Goal: Transaction & Acquisition: Purchase product/service

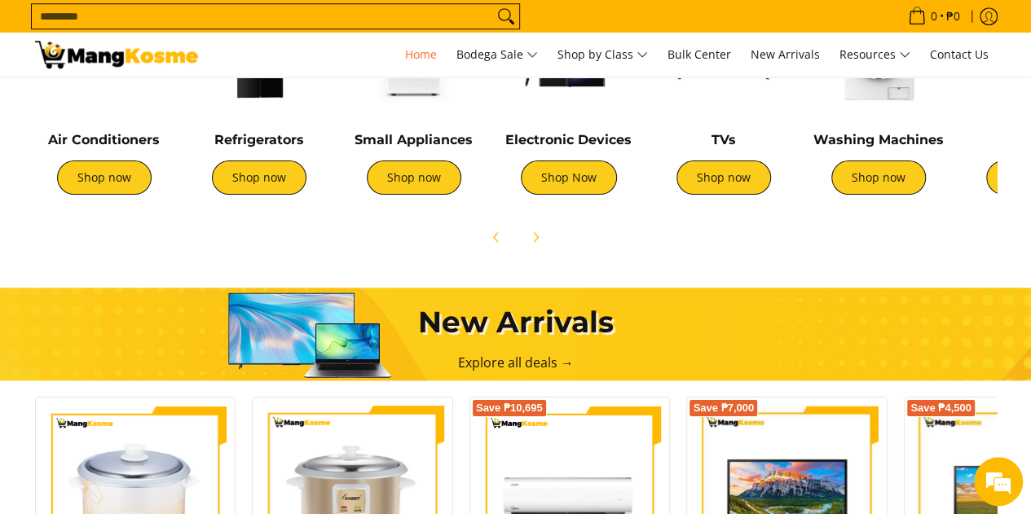
scroll to position [571, 0]
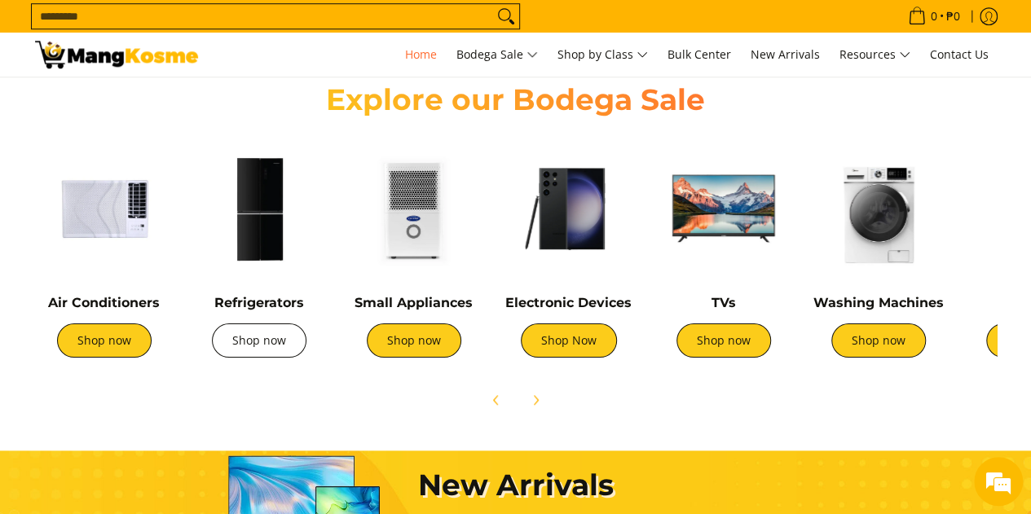
click at [262, 350] on link "Shop now" at bounding box center [259, 341] width 95 height 34
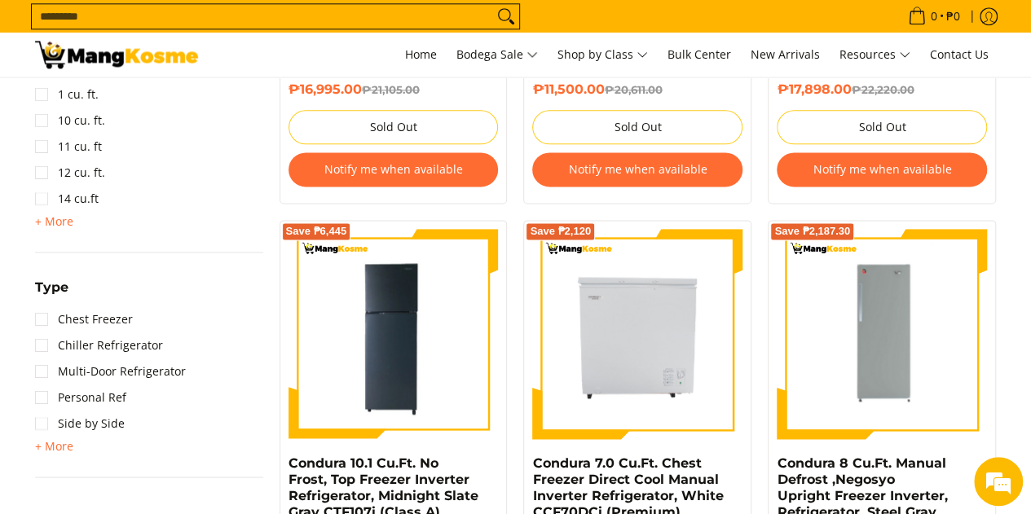
scroll to position [1060, 0]
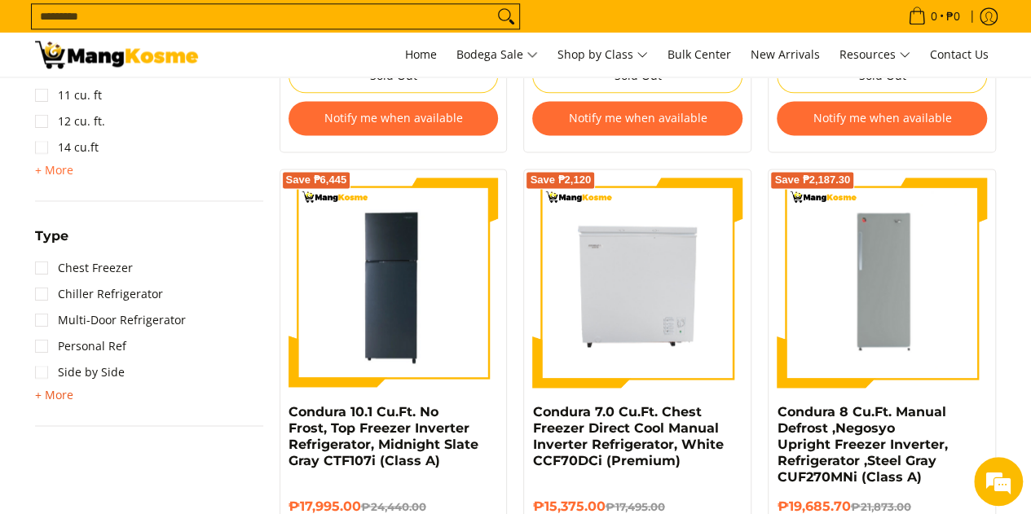
click at [47, 399] on span "+ More" at bounding box center [54, 395] width 38 height 13
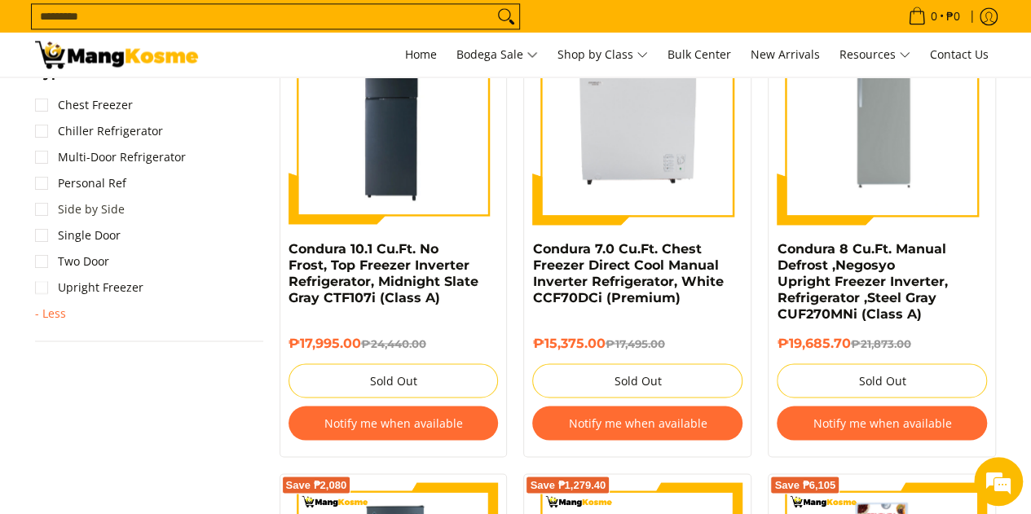
scroll to position [0, 0]
click at [46, 298] on link "Upright Freezer" at bounding box center [89, 288] width 108 height 26
